Goal: Information Seeking & Learning: Learn about a topic

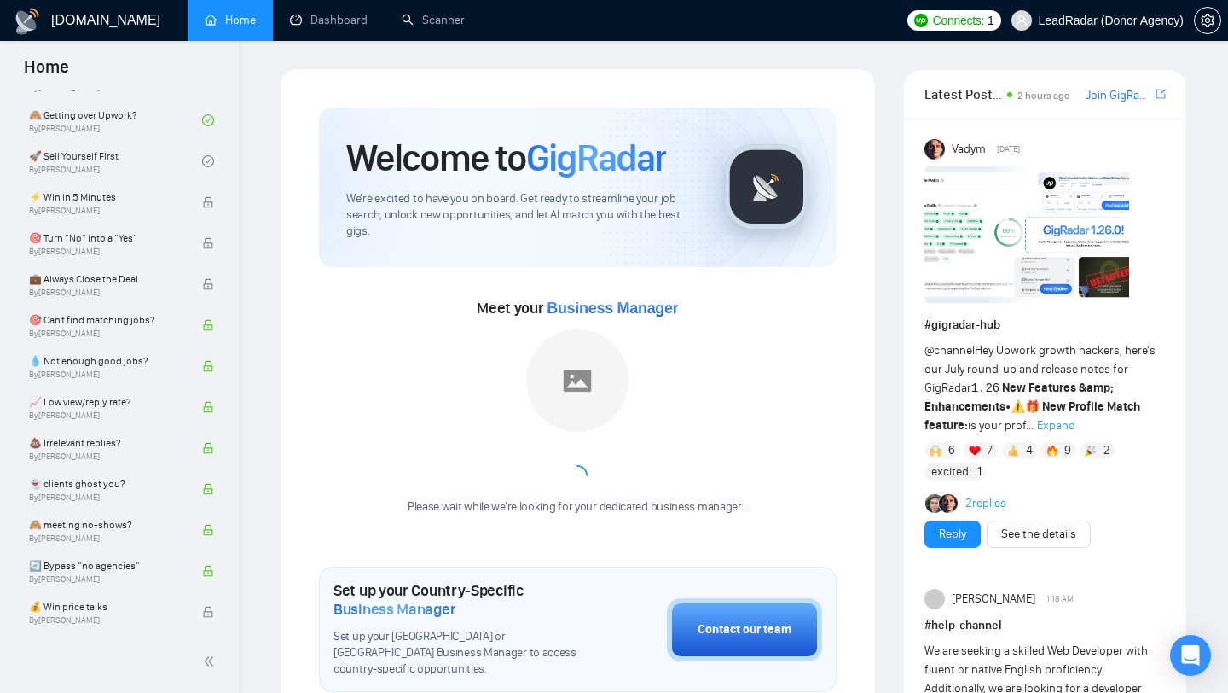
scroll to position [6, 0]
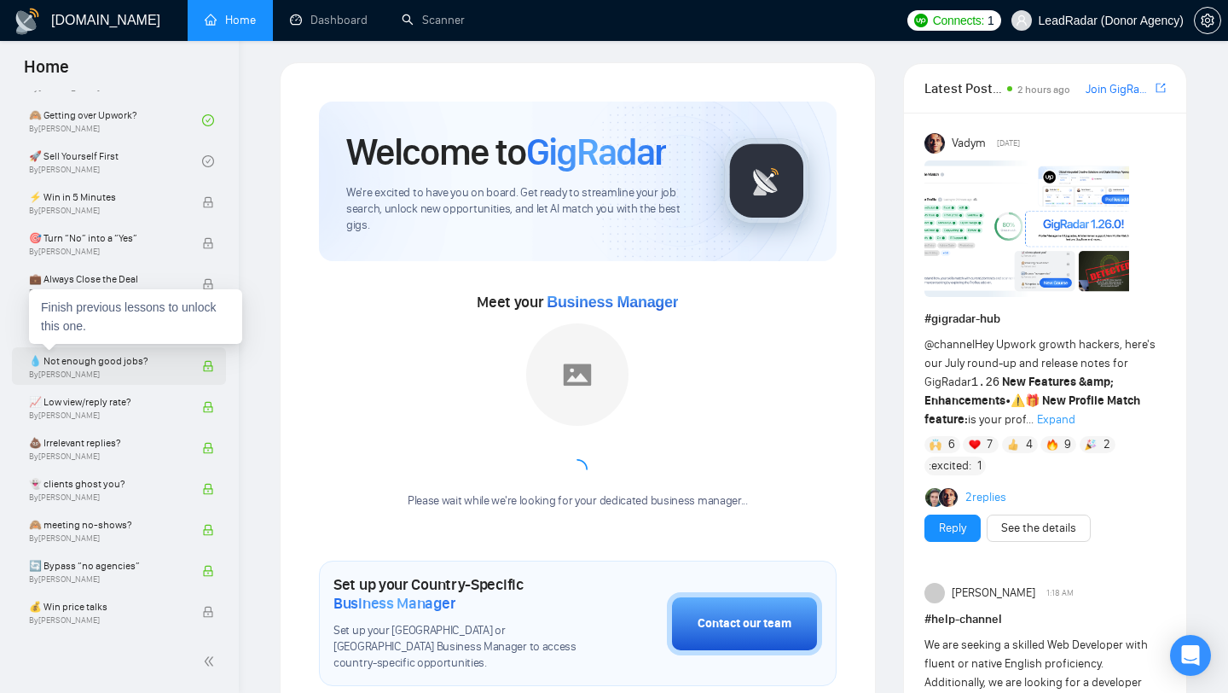
click at [73, 374] on span "By [PERSON_NAME]" at bounding box center [107, 374] width 156 height 10
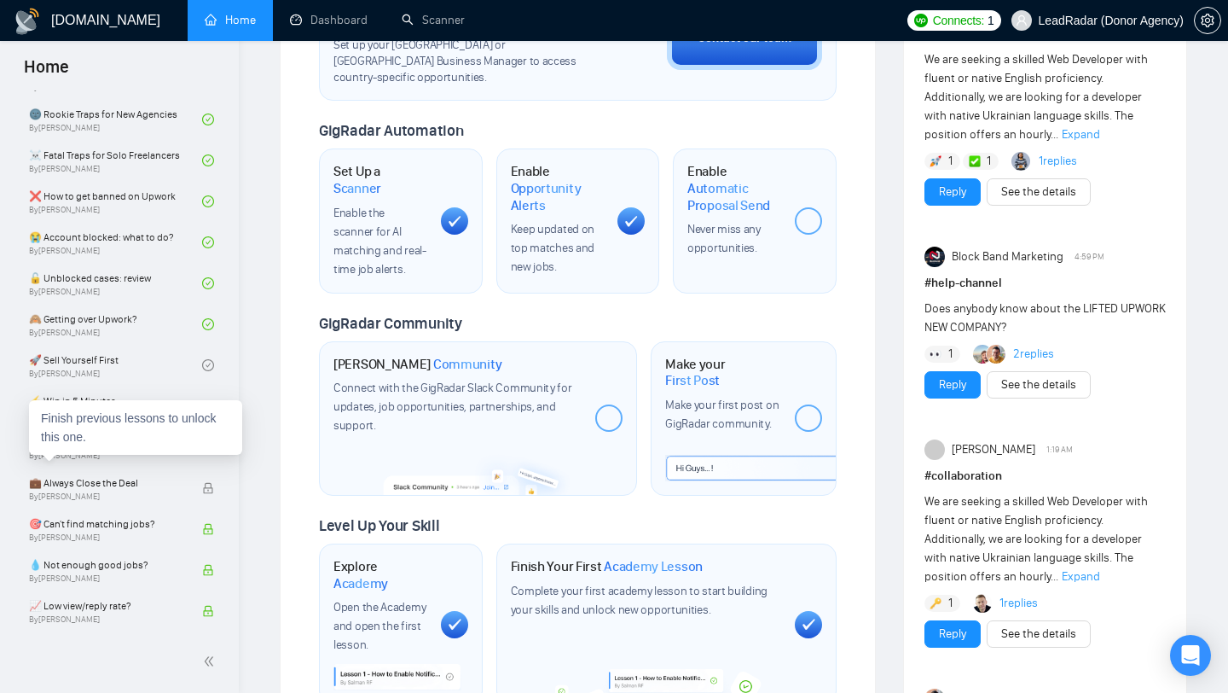
scroll to position [485, 0]
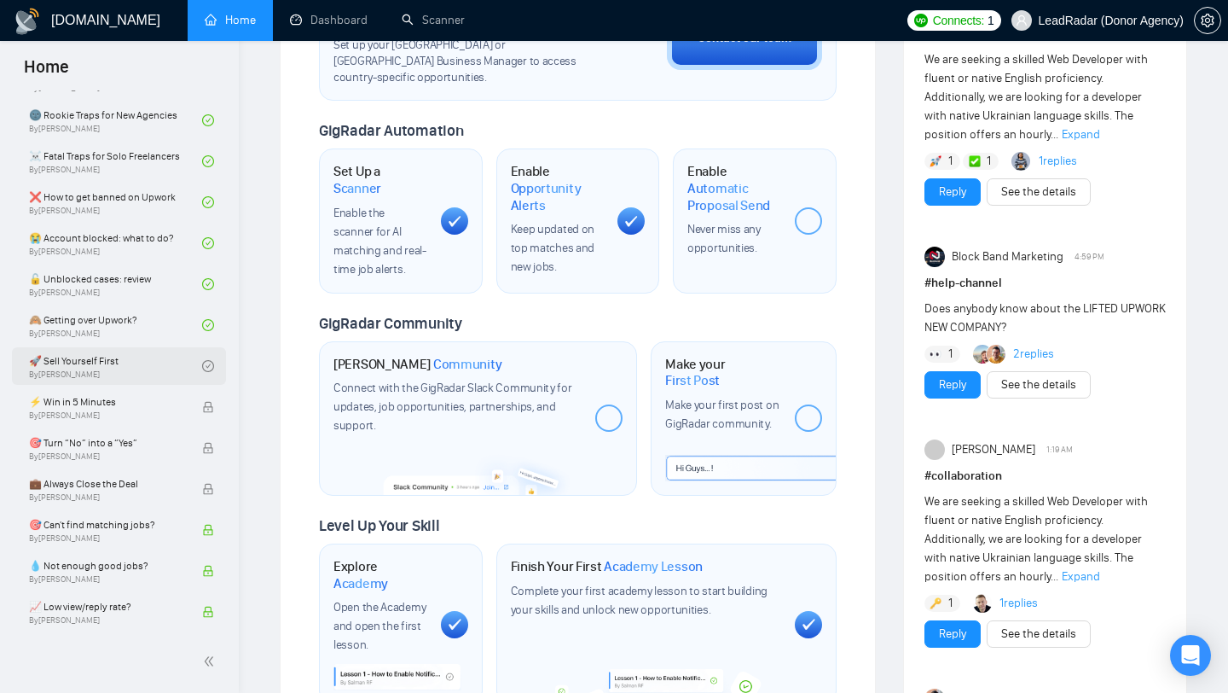
click at [117, 368] on link "🚀 Sell Yourself First By [PERSON_NAME]" at bounding box center [115, 366] width 173 height 38
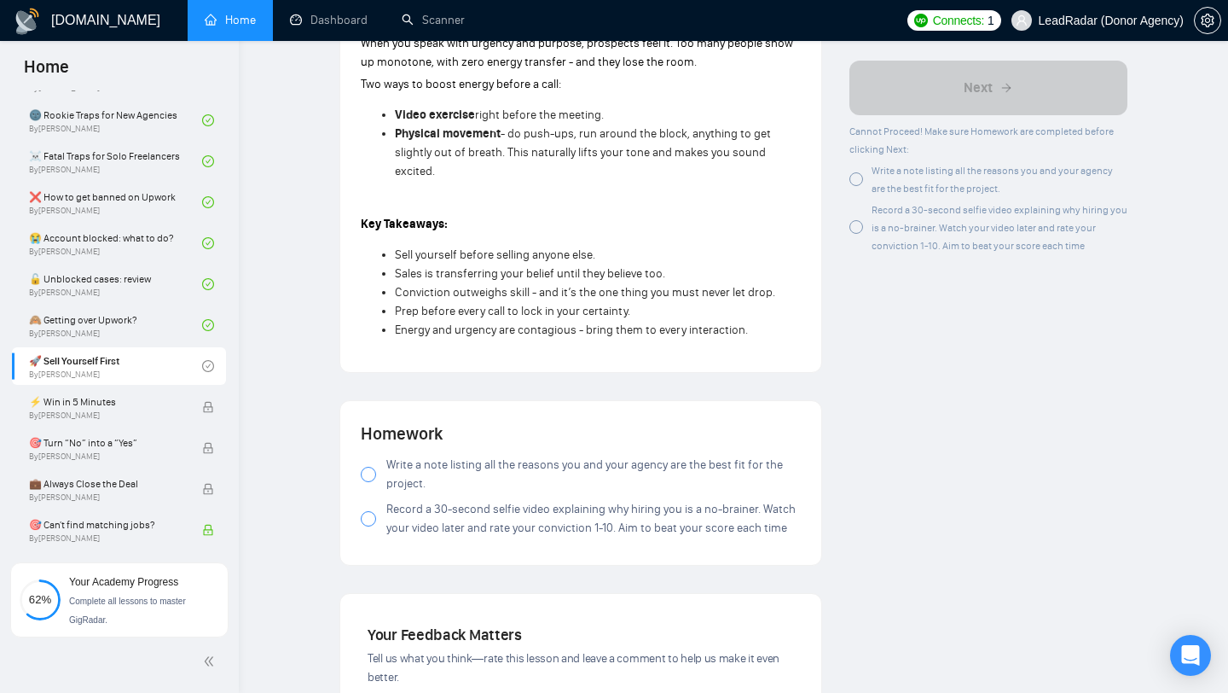
scroll to position [1447, 0]
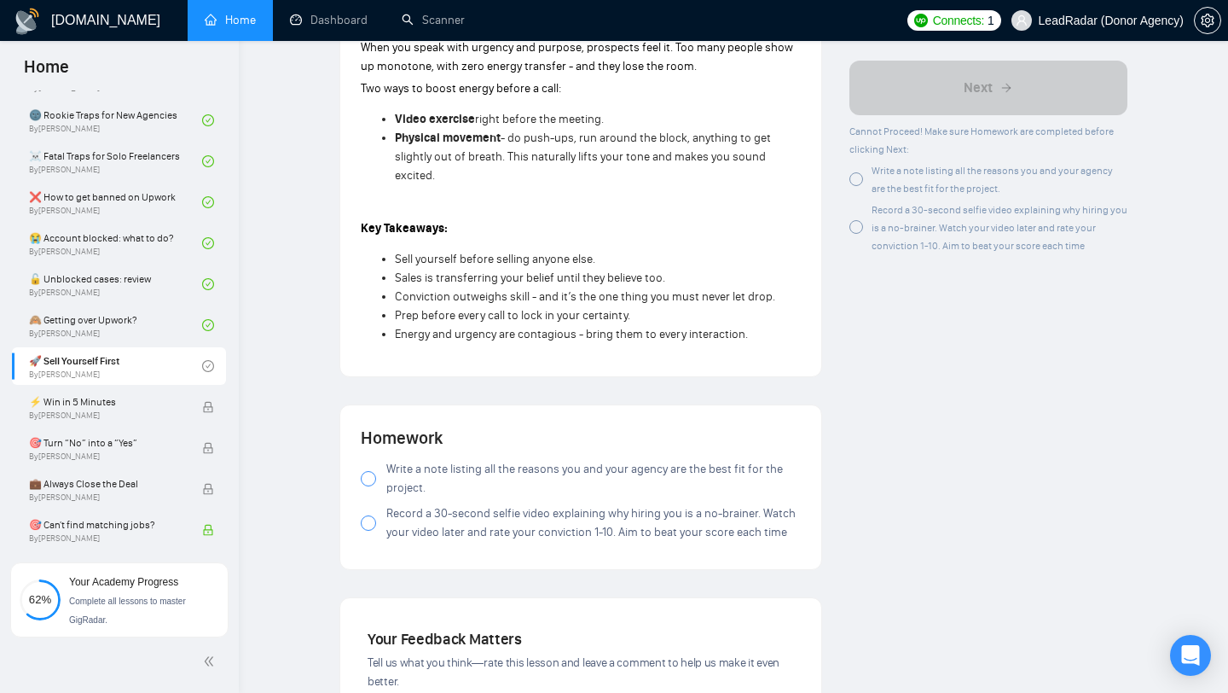
click at [370, 493] on label "Write a note listing all the reasons you and your agency are the best fit for t…" at bounding box center [581, 479] width 440 height 38
click at [369, 525] on div at bounding box center [368, 522] width 15 height 15
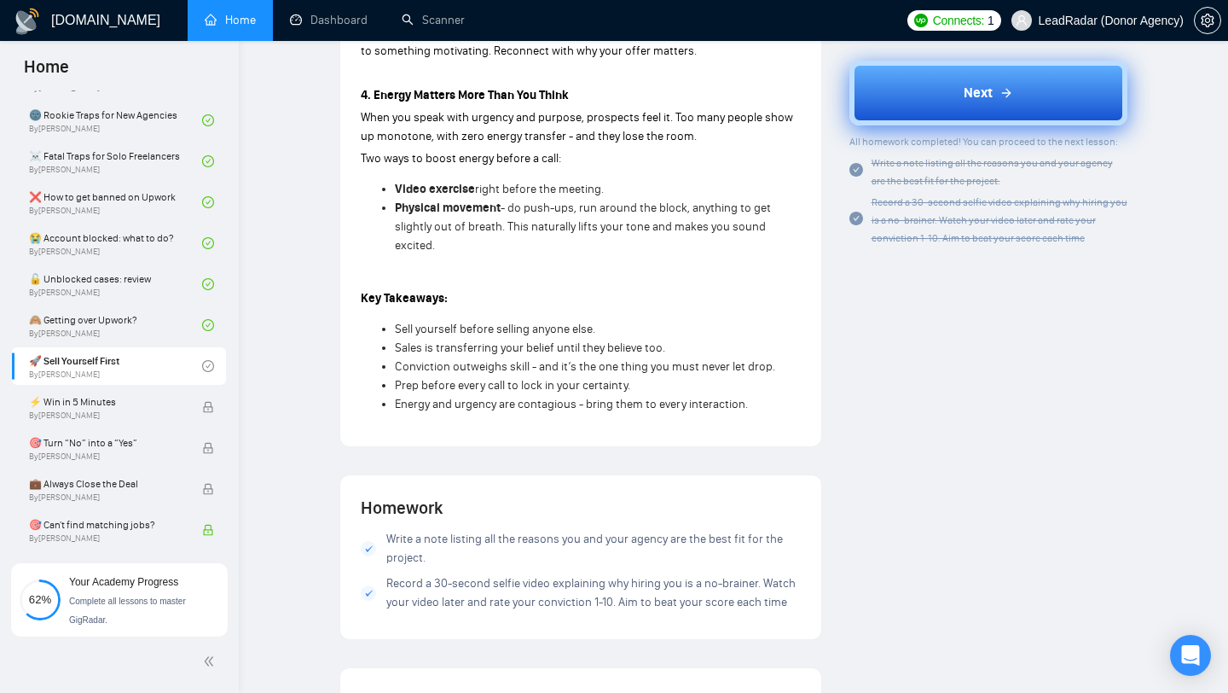
click at [962, 79] on button "Next" at bounding box center [989, 92] width 279 height 65
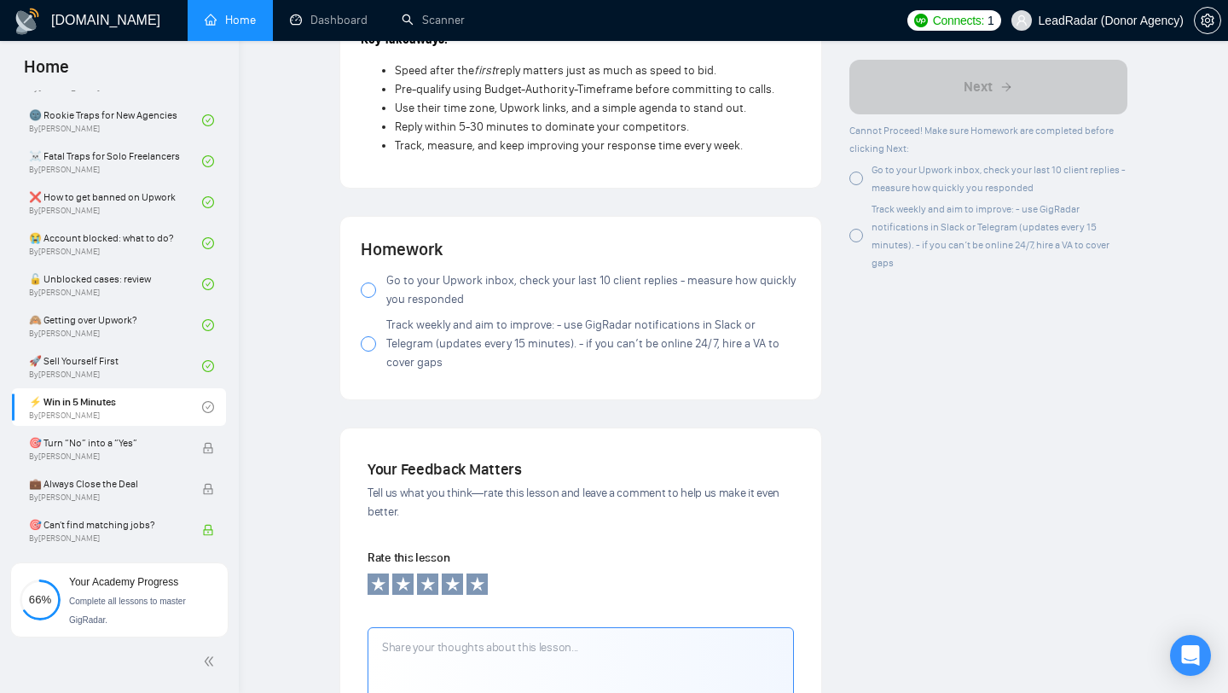
scroll to position [1812, 0]
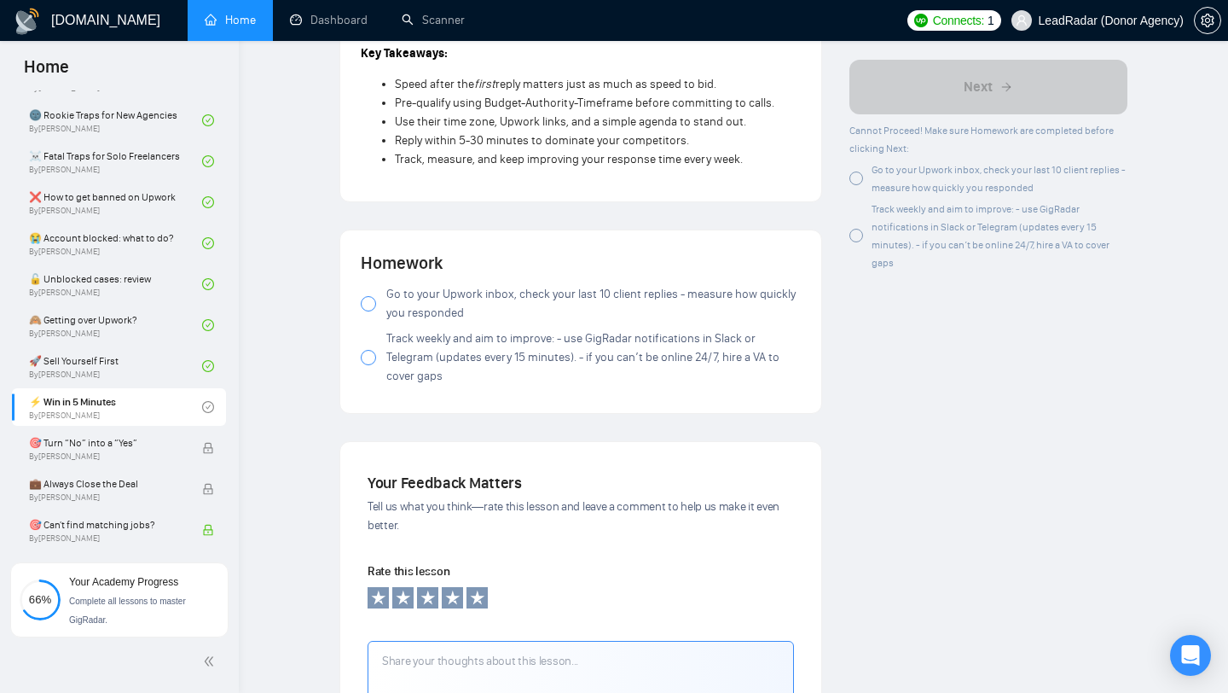
click at [370, 309] on div at bounding box center [368, 303] width 15 height 15
click at [368, 365] on div at bounding box center [368, 357] width 15 height 15
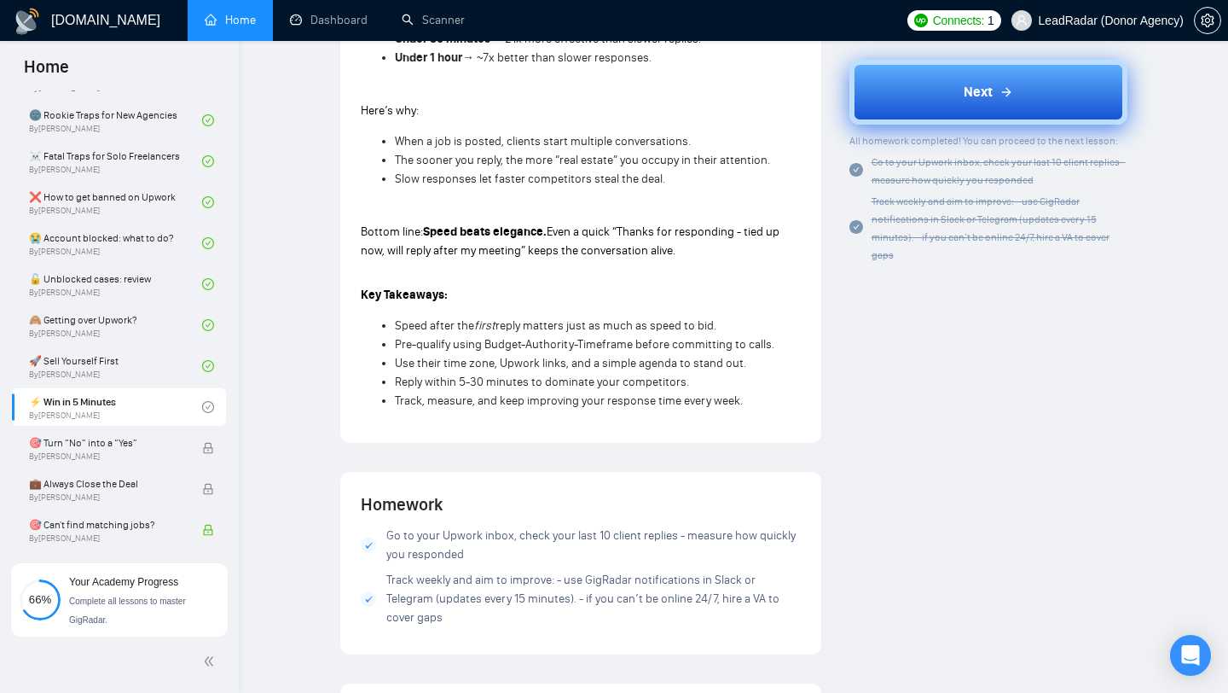
click at [967, 106] on button "Next" at bounding box center [989, 92] width 279 height 65
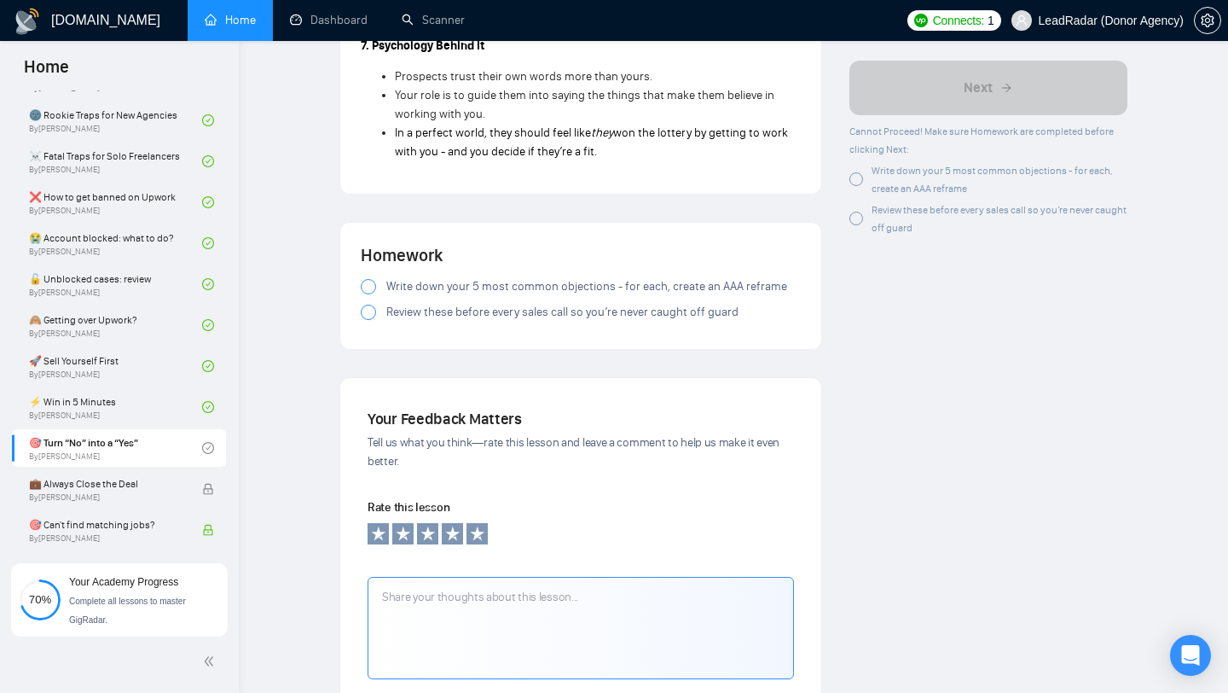
scroll to position [2575, 0]
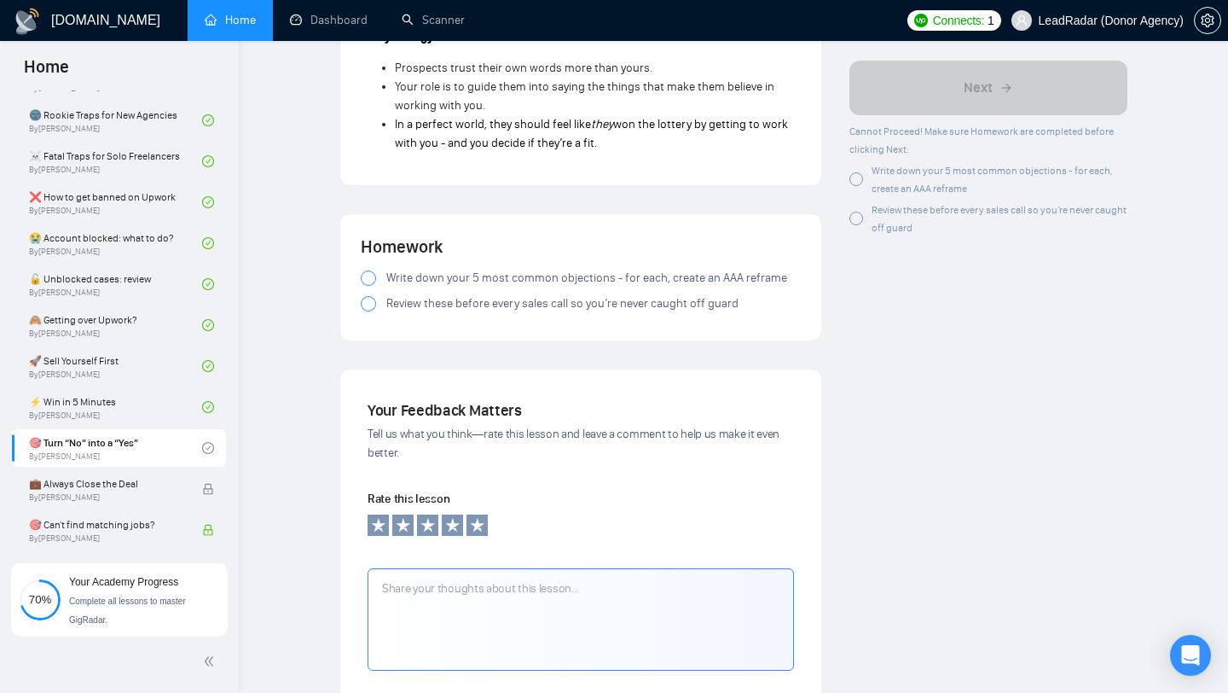
click at [368, 270] on div at bounding box center [368, 277] width 15 height 15
click at [368, 296] on div at bounding box center [368, 303] width 15 height 15
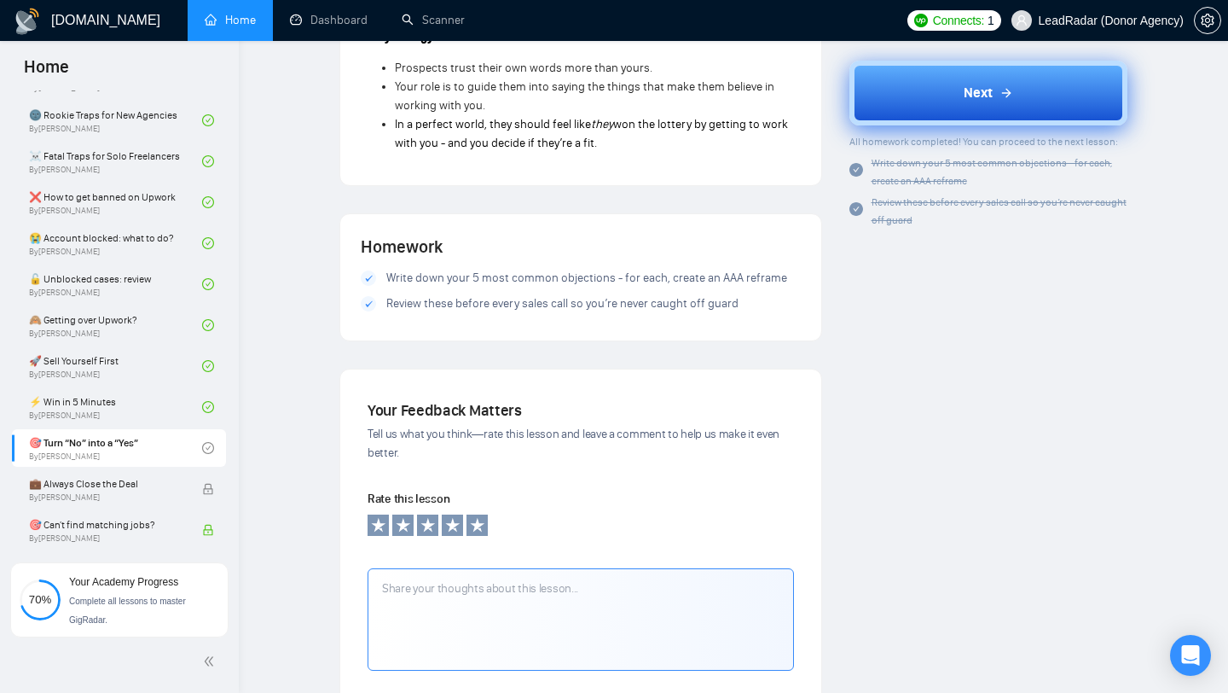
click at [1070, 74] on button "Next" at bounding box center [989, 92] width 279 height 65
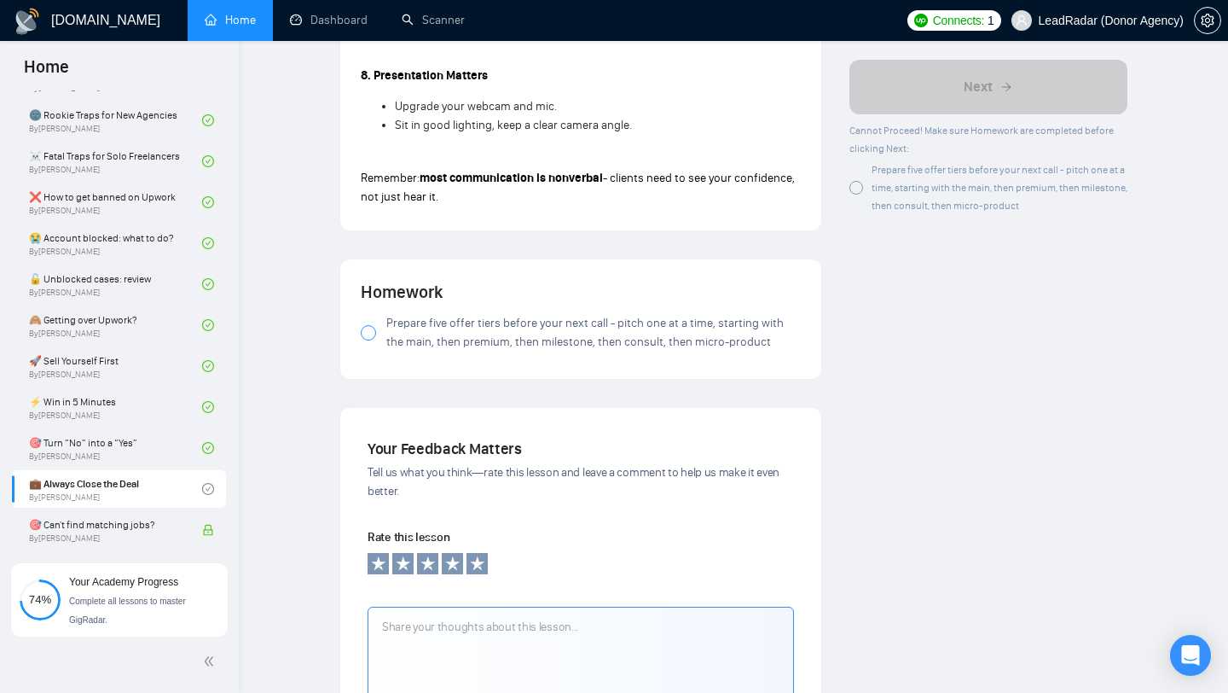
scroll to position [1854, 0]
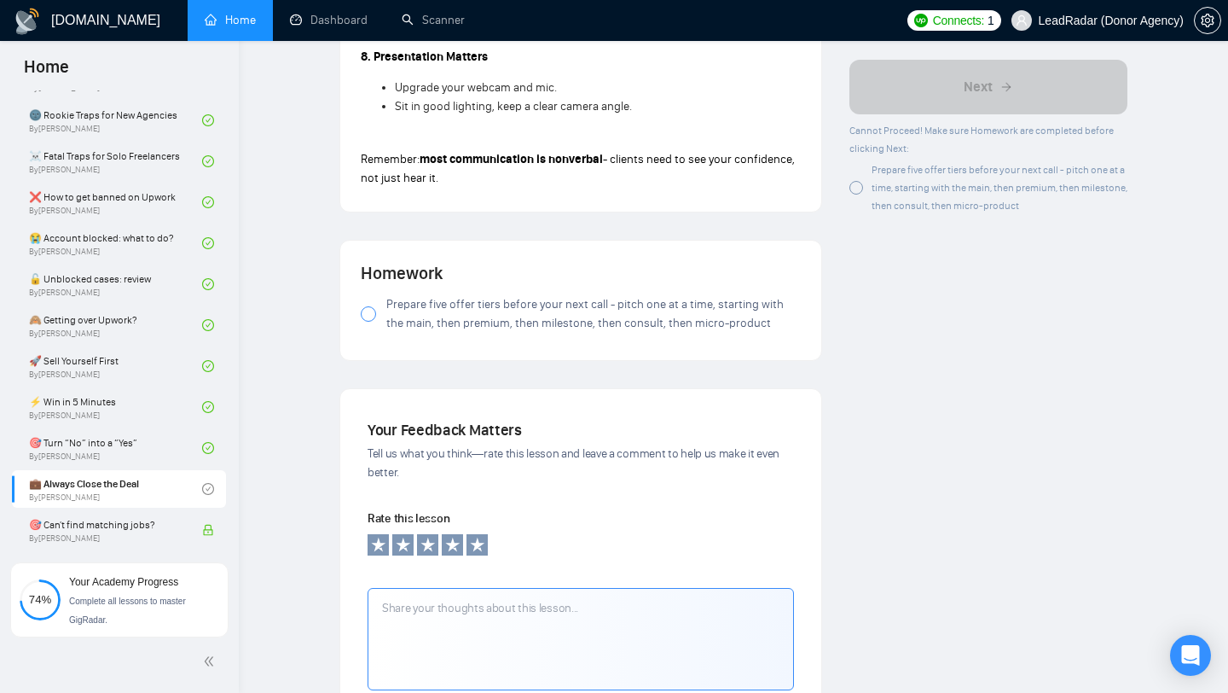
click at [372, 322] on div at bounding box center [368, 313] width 15 height 15
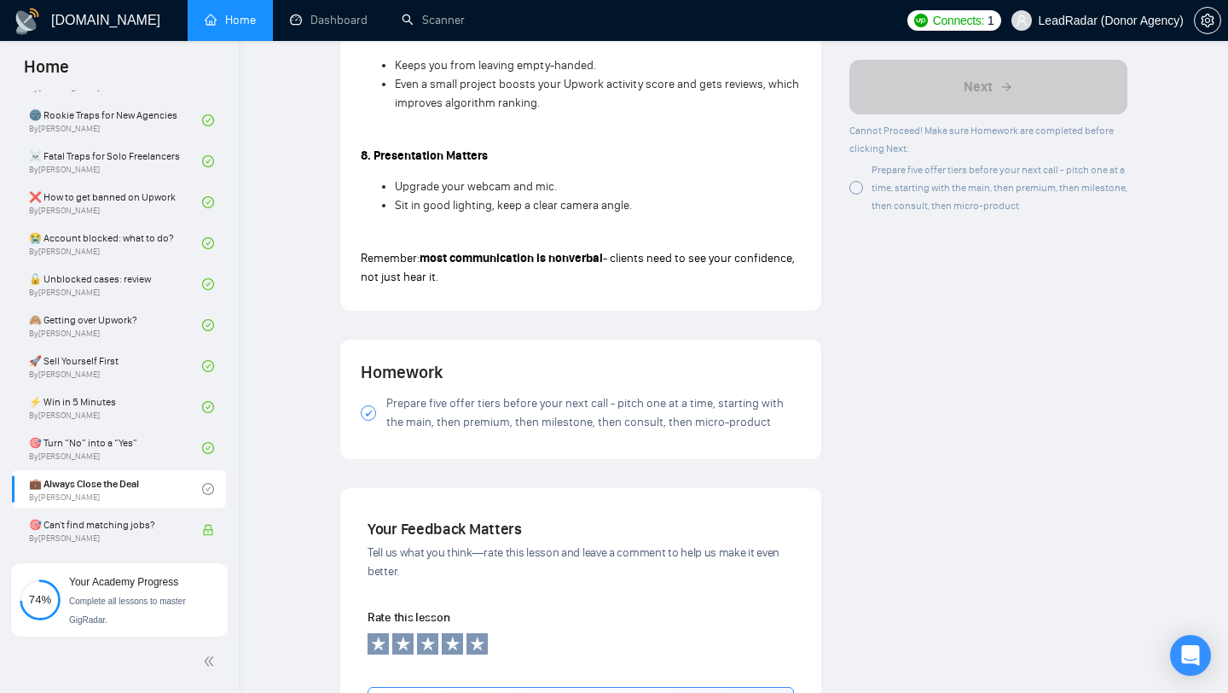
scroll to position [1755, 0]
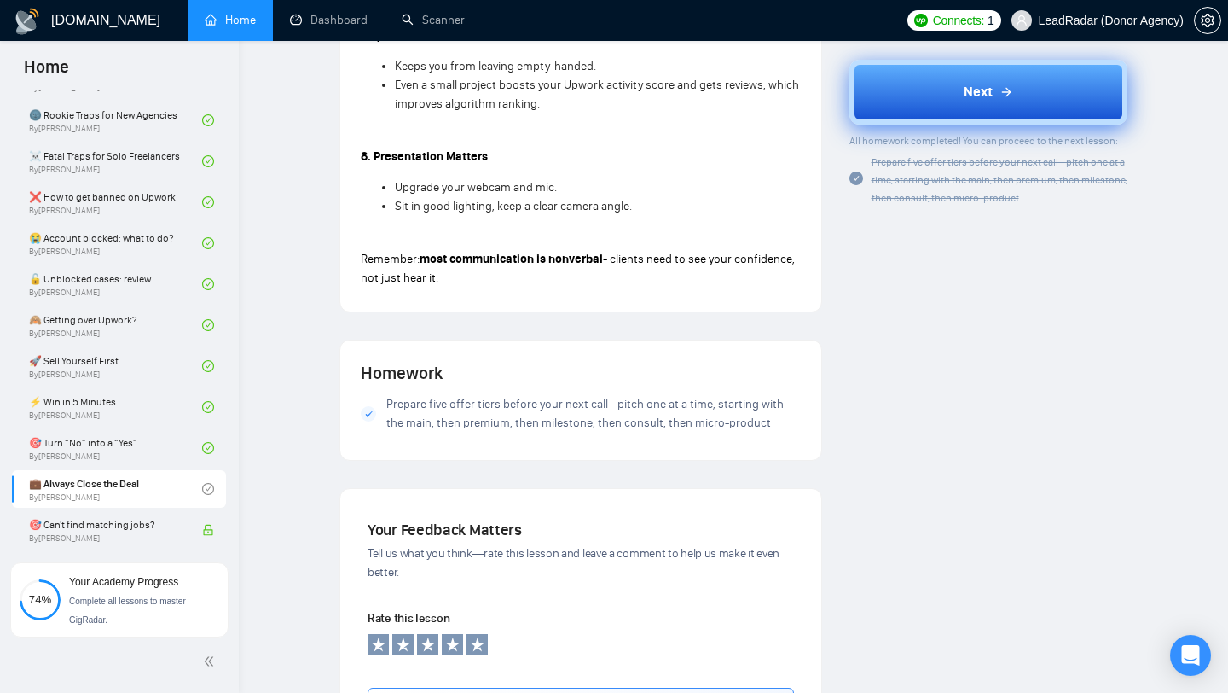
click at [993, 105] on button "Next" at bounding box center [989, 92] width 279 height 65
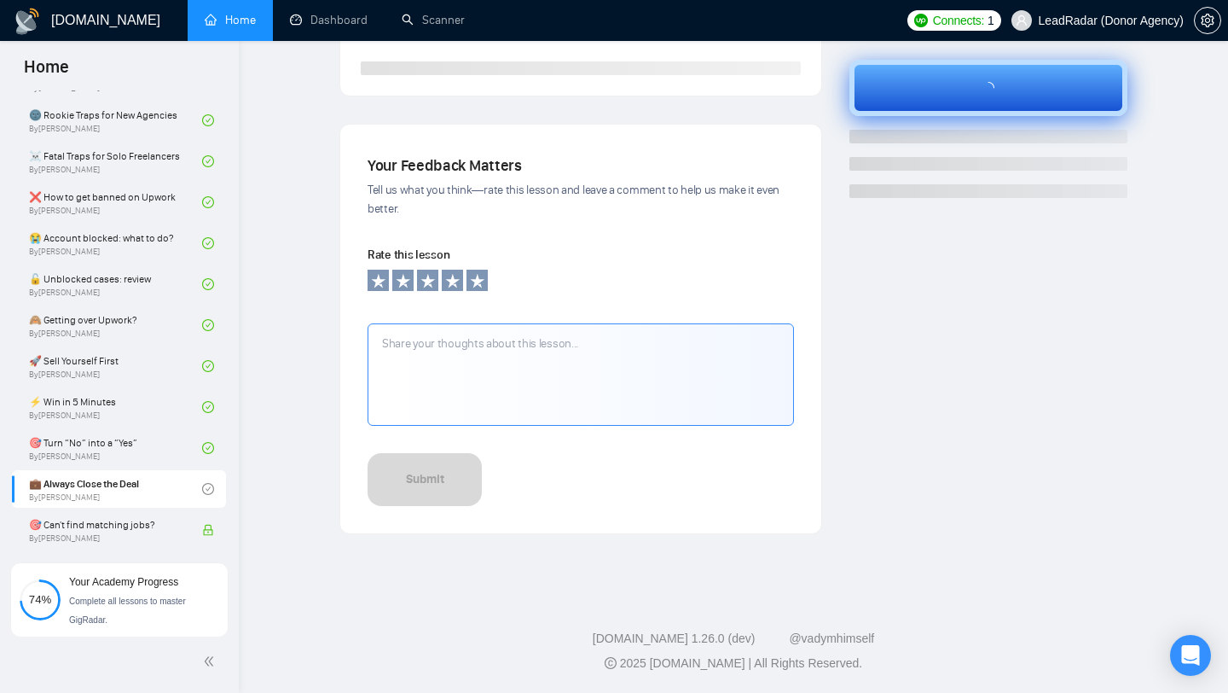
scroll to position [488, 0]
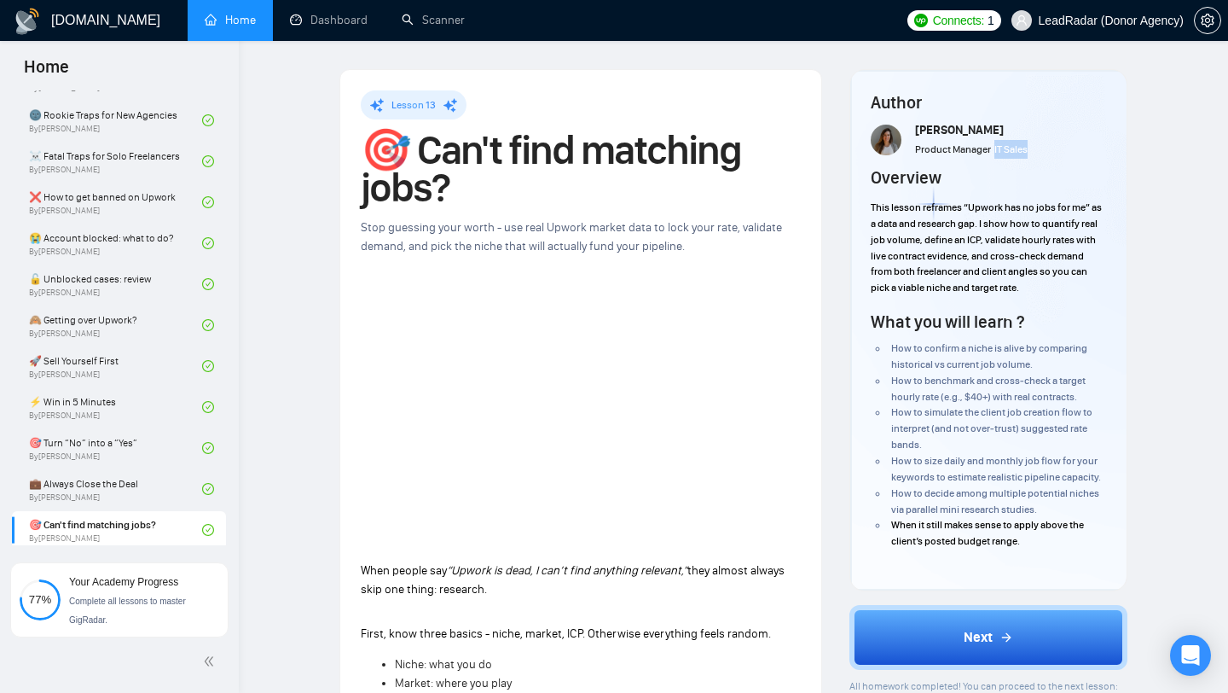
drag, startPoint x: 1032, startPoint y: 142, endPoint x: 995, endPoint y: 143, distance: 37.5
click at [995, 143] on div "[PERSON_NAME] Product Manager IT Sales" at bounding box center [989, 140] width 236 height 38
copy span "IT Sales"
click at [895, 142] on img at bounding box center [886, 140] width 31 height 31
click at [953, 142] on div "Product Manager" at bounding box center [953, 149] width 76 height 19
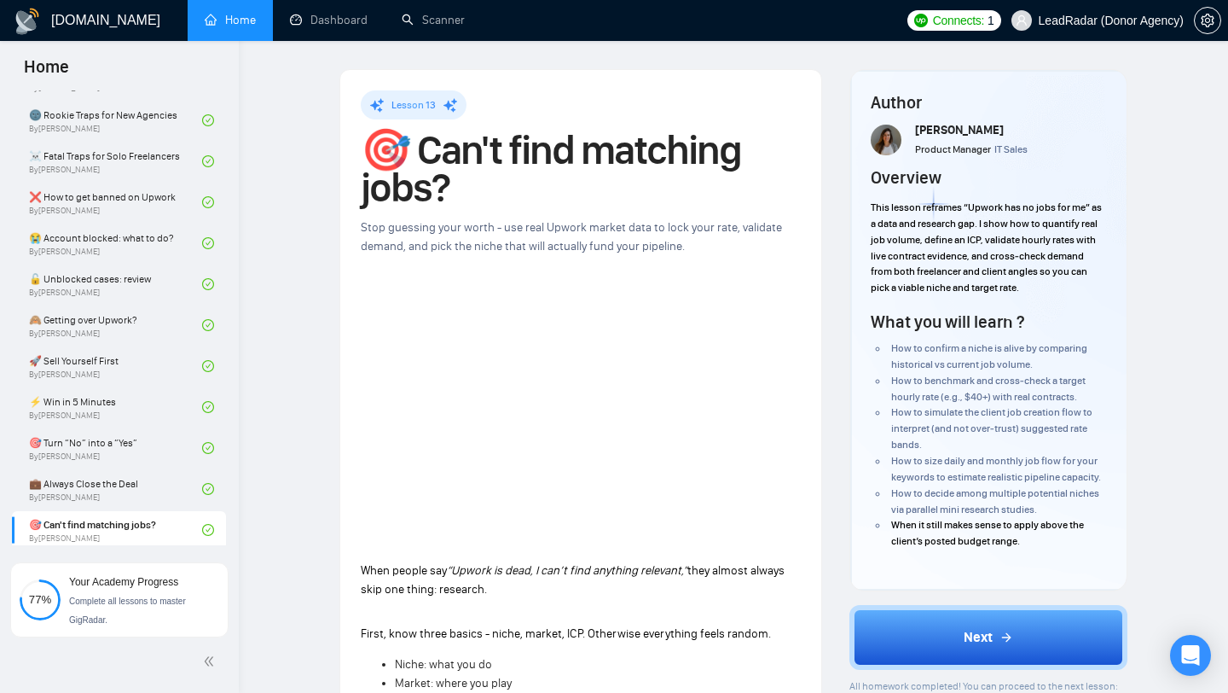
click at [953, 155] on span "Product Manager" at bounding box center [953, 149] width 76 height 12
click at [933, 184] on h4 "Overview" at bounding box center [906, 177] width 71 height 24
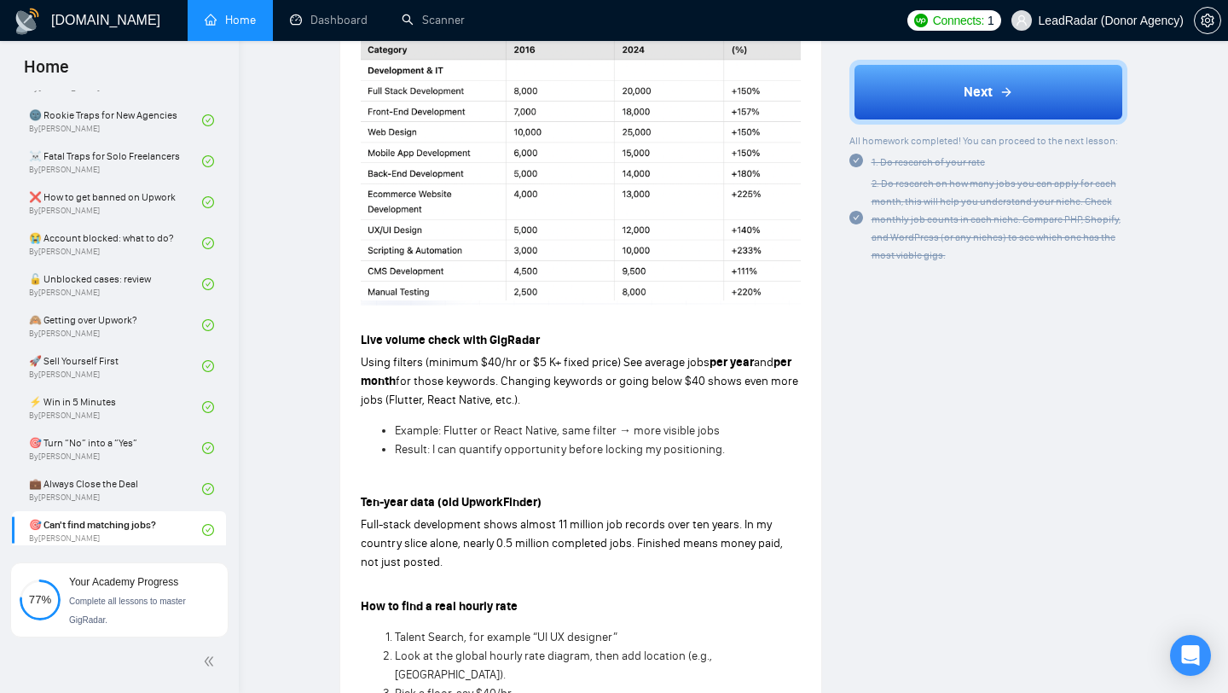
scroll to position [828, 0]
